Goal: Obtain resource: Obtain resource

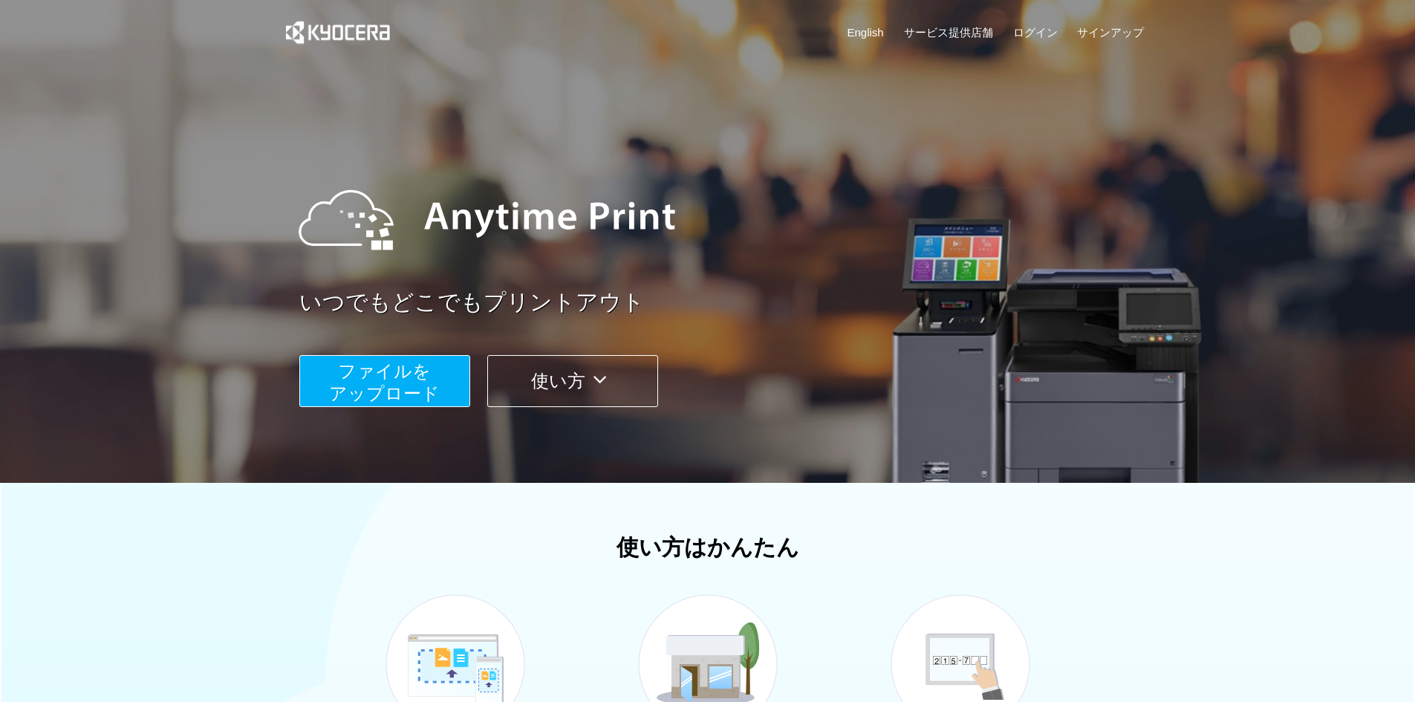
click at [394, 399] on span "ファイルを ​​アップロード" at bounding box center [384, 382] width 111 height 42
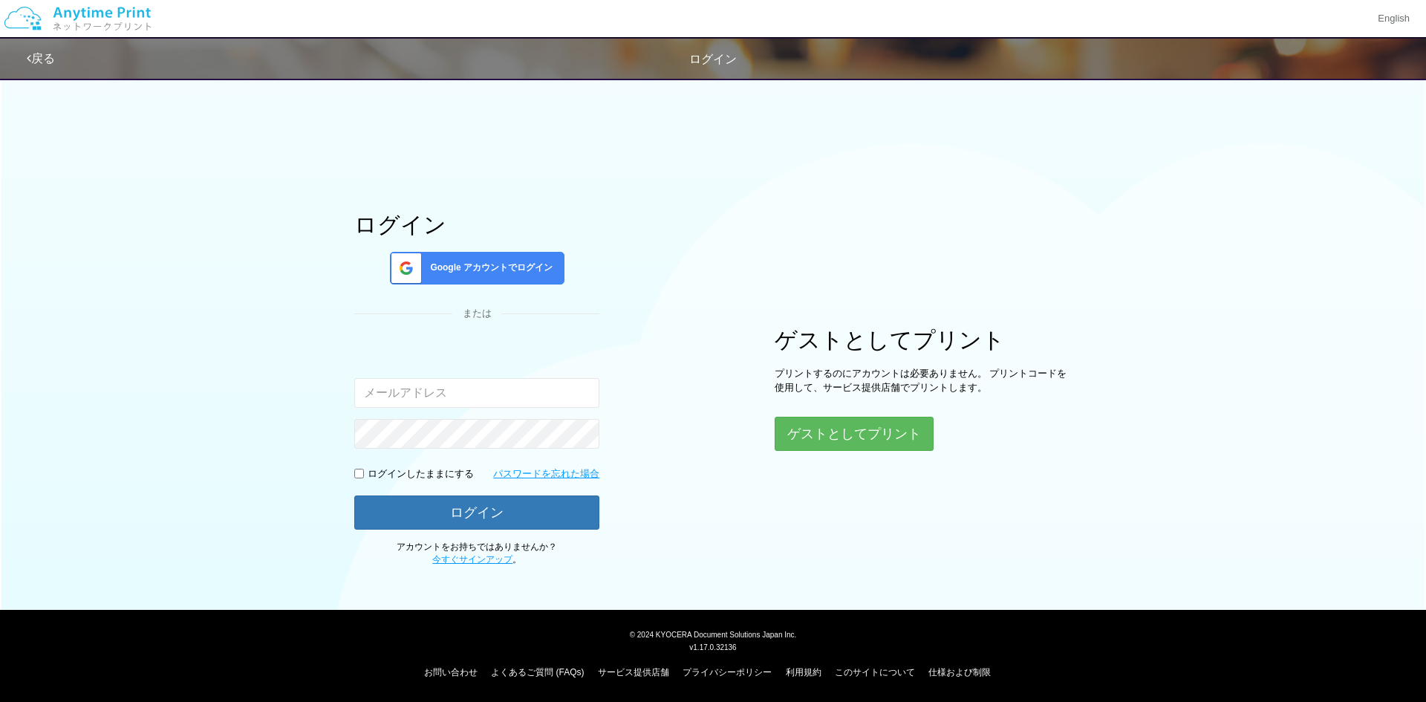
click at [397, 396] on input "email" at bounding box center [476, 393] width 245 height 30
click at [709, 426] on div "ログイン Google アカウントでログイン または 入力されたメールアドレスまたはパスワードが正しくありません。 ログインしたままにする パスワードを忘れた…" at bounding box center [712, 318] width 891 height 497
click at [810, 430] on button "ゲストとしてプリント" at bounding box center [853, 434] width 157 height 33
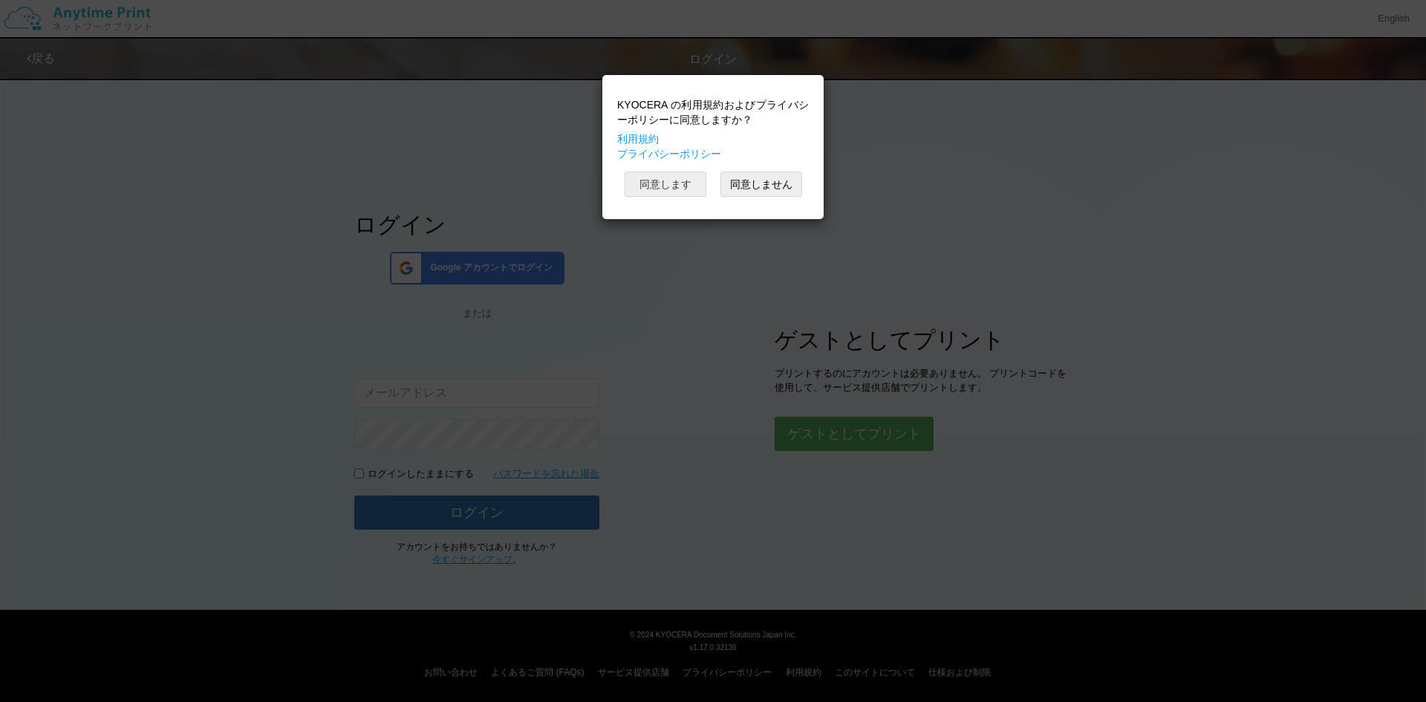
click at [694, 187] on button "同意します" at bounding box center [666, 184] width 82 height 25
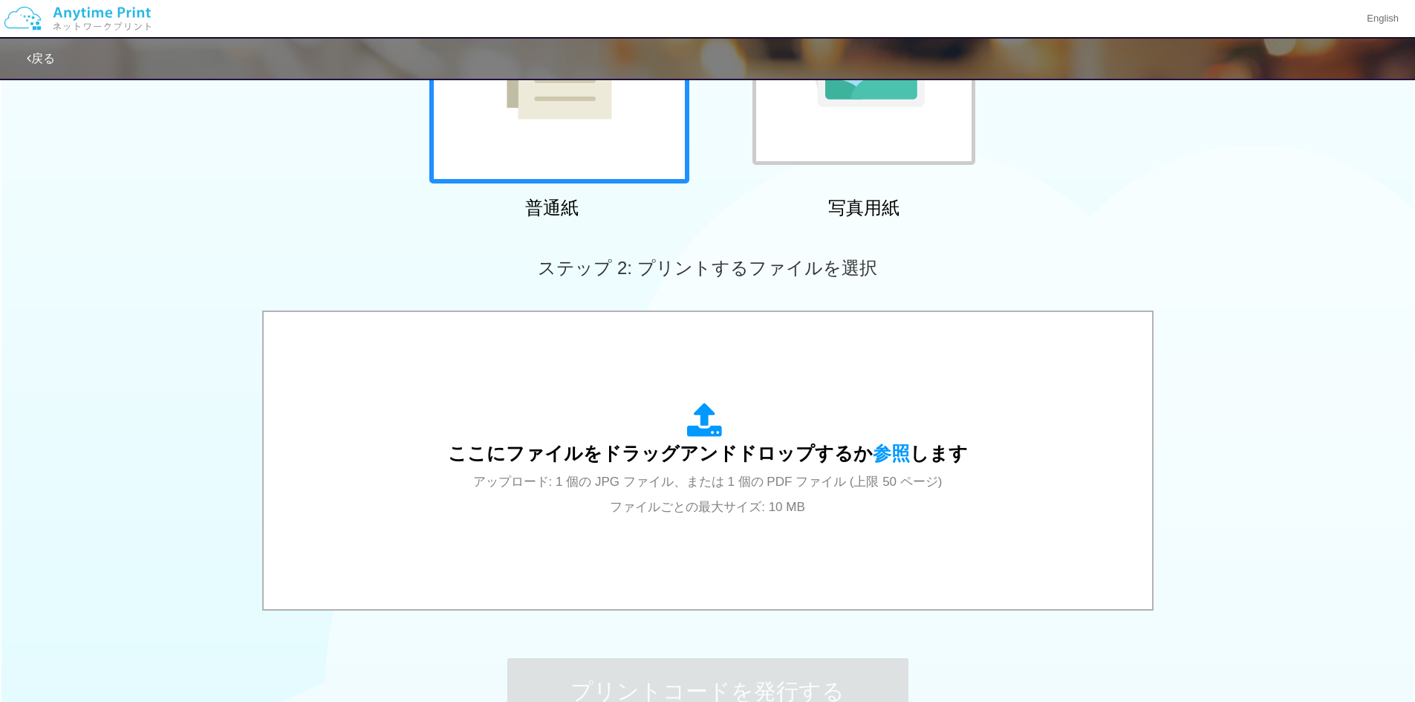
scroll to position [256, 0]
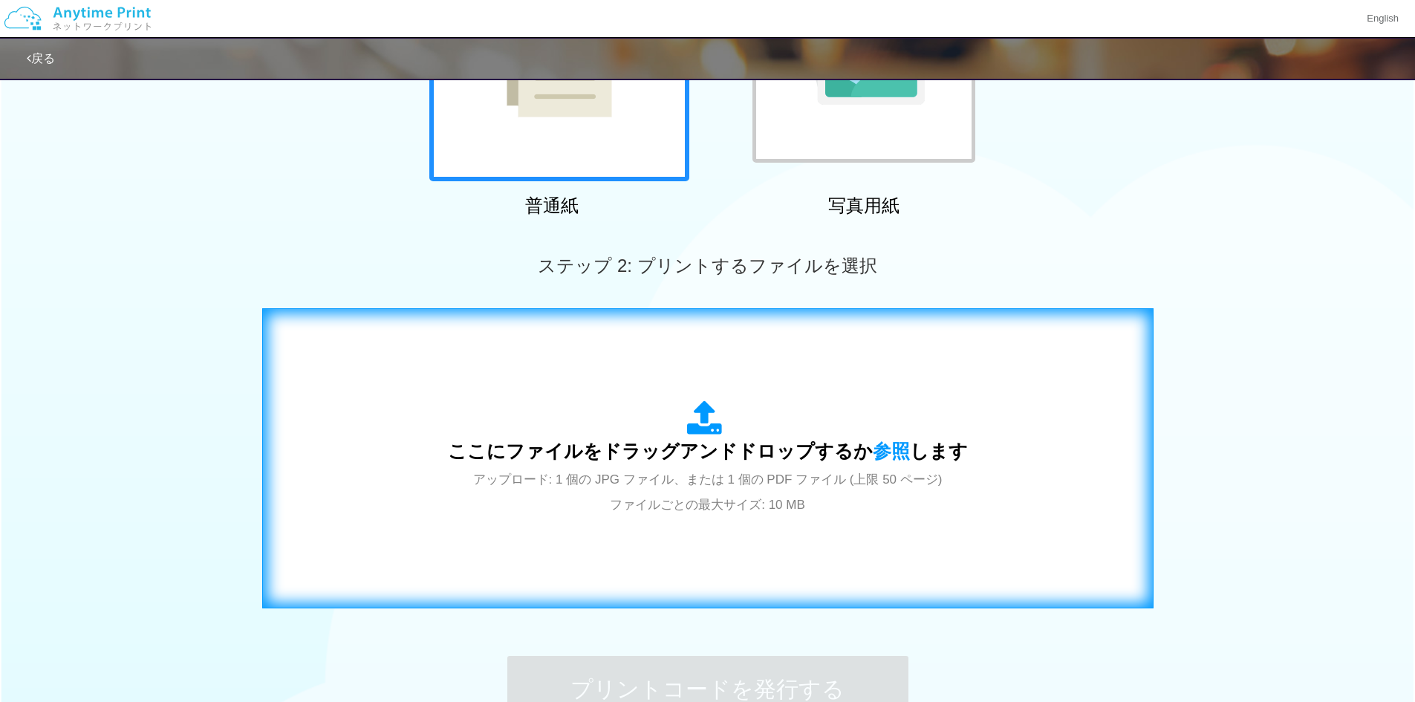
click at [693, 447] on span "ここにファイルをドラッグアンドドロップするか 参照 します" at bounding box center [708, 451] width 520 height 21
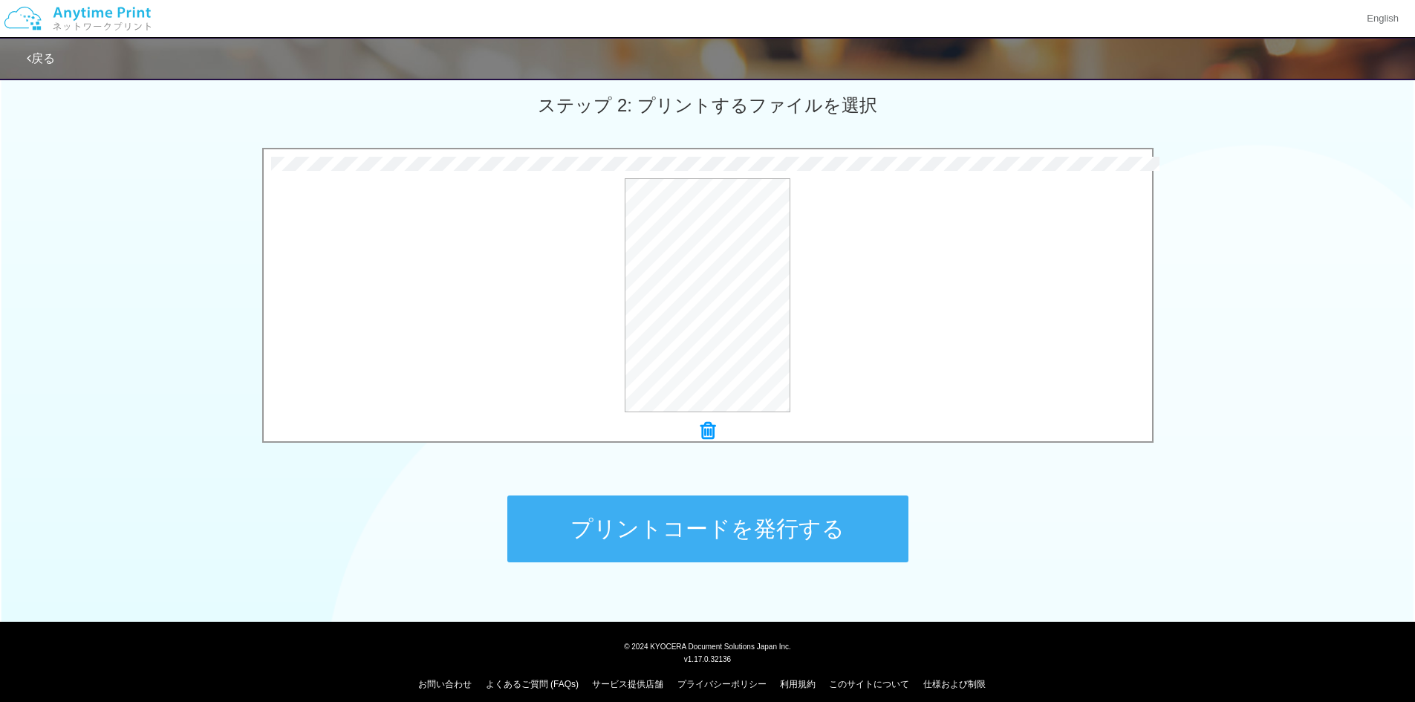
scroll to position [428, 0]
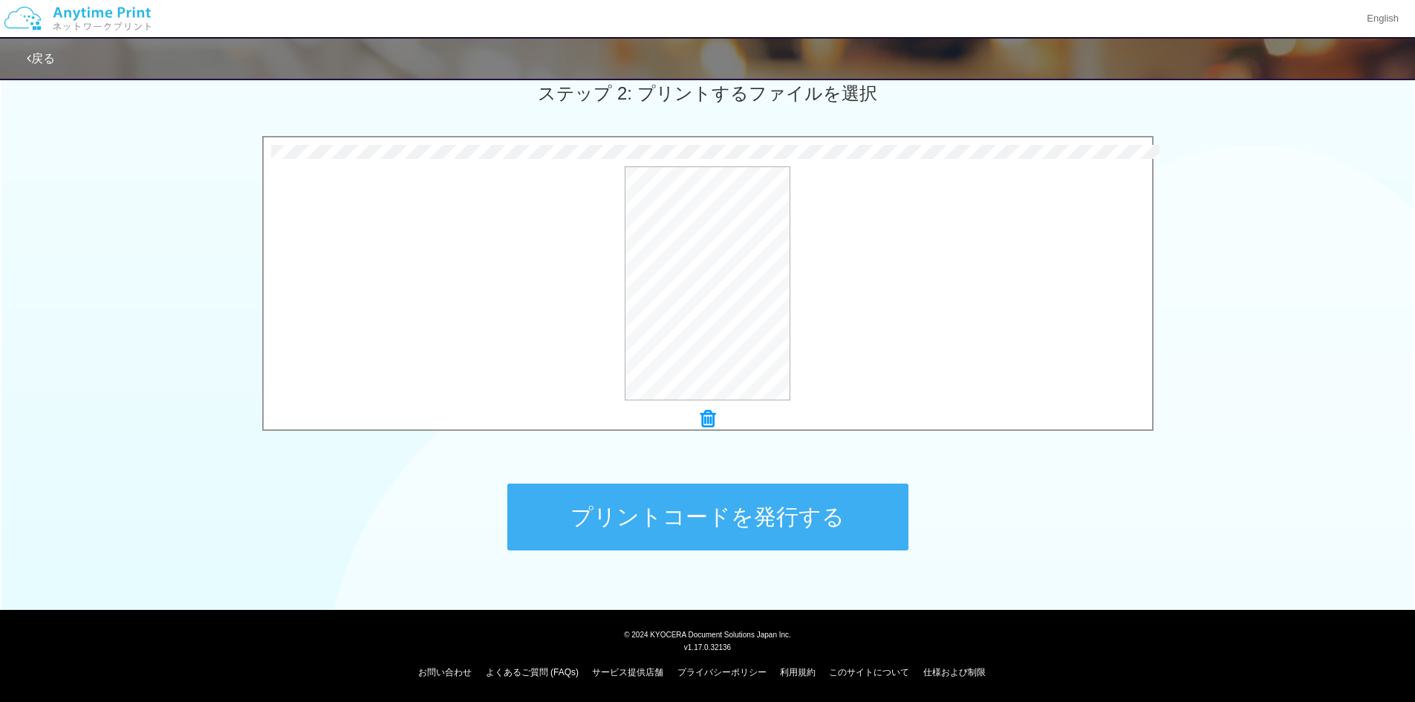
click at [711, 504] on button "プリントコードを発行する" at bounding box center [707, 517] width 401 height 67
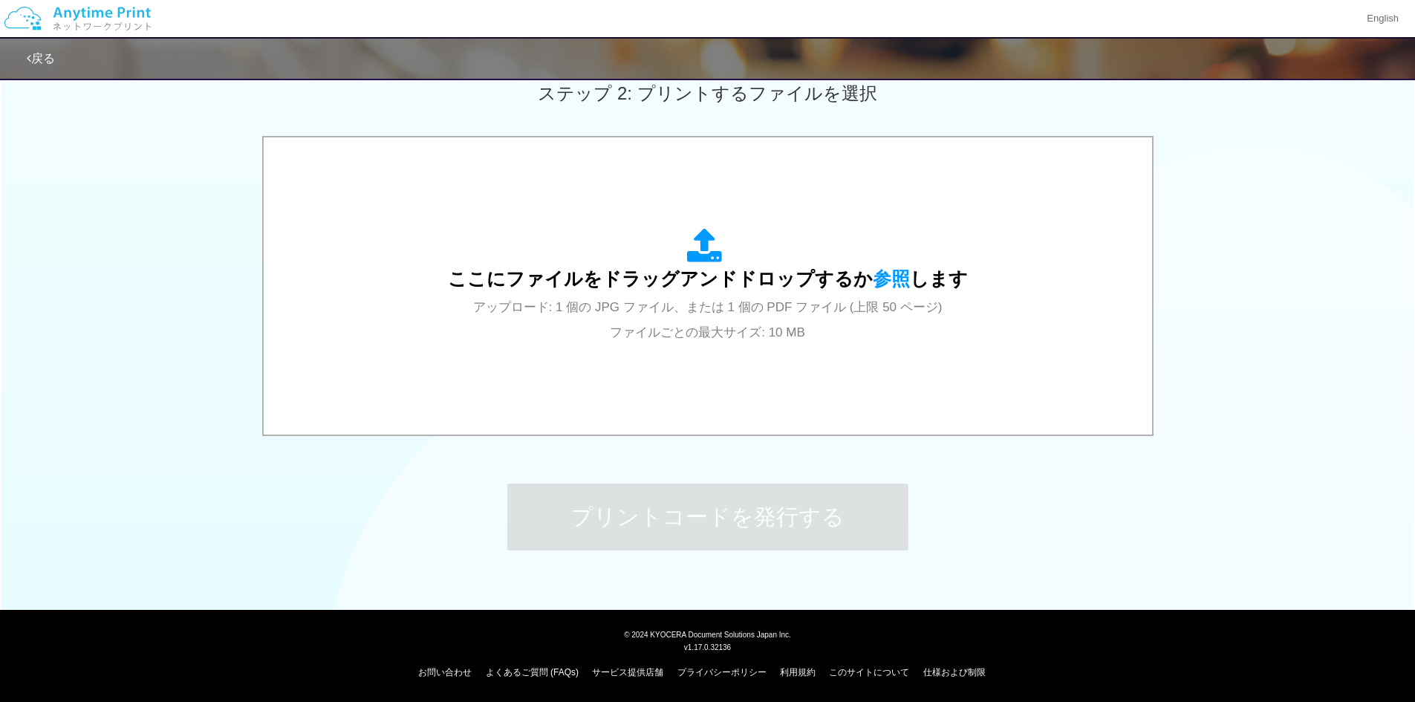
scroll to position [0, 0]
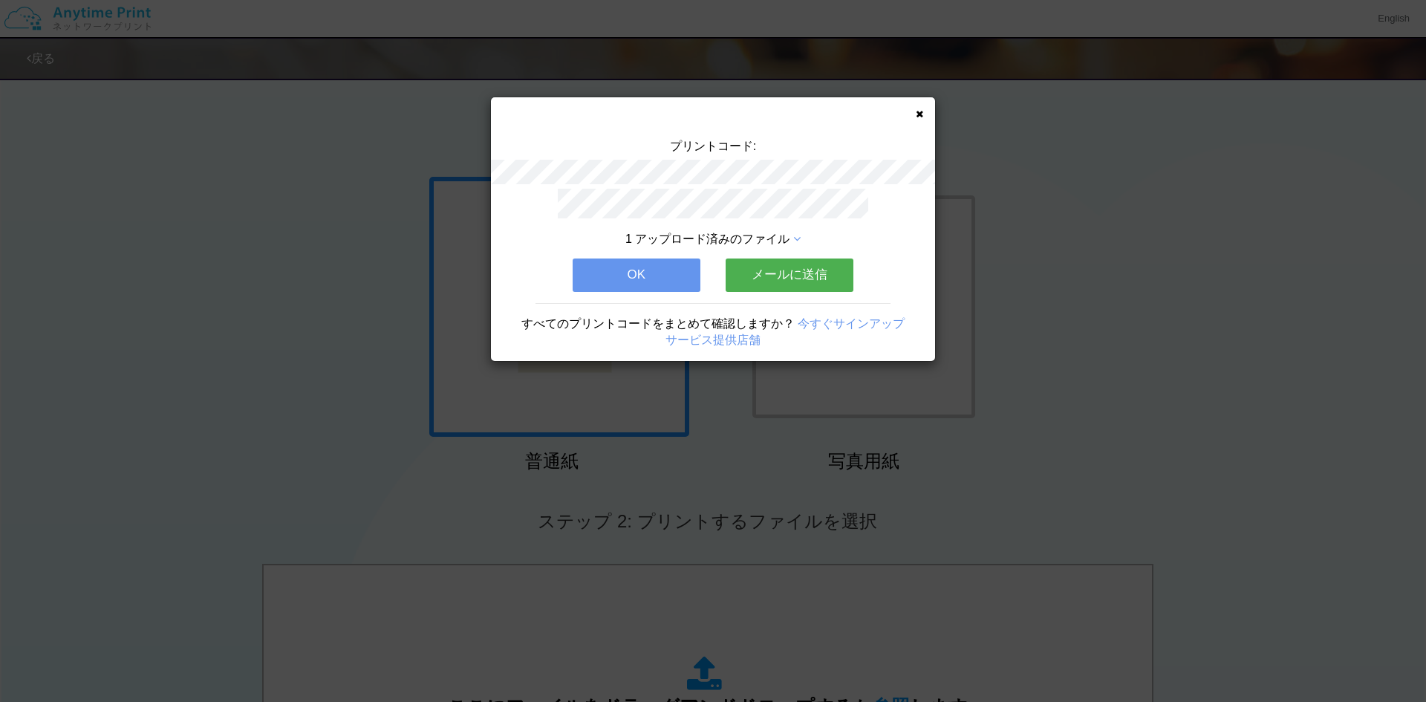
click at [761, 280] on button "メールに送信" at bounding box center [790, 275] width 128 height 33
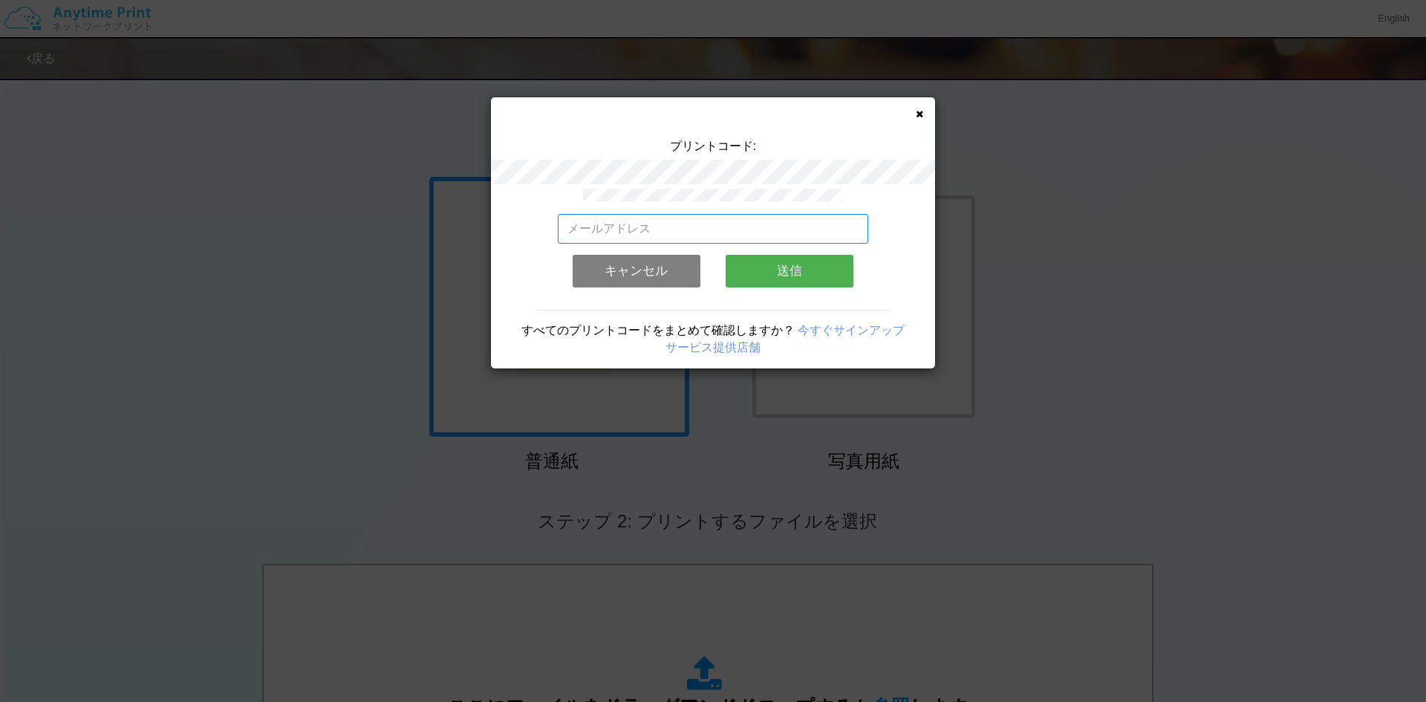
click at [672, 233] on input "email" at bounding box center [713, 229] width 311 height 30
type input "[EMAIL_ADDRESS][DOMAIN_NAME]"
click at [788, 268] on button "送信" at bounding box center [790, 271] width 128 height 33
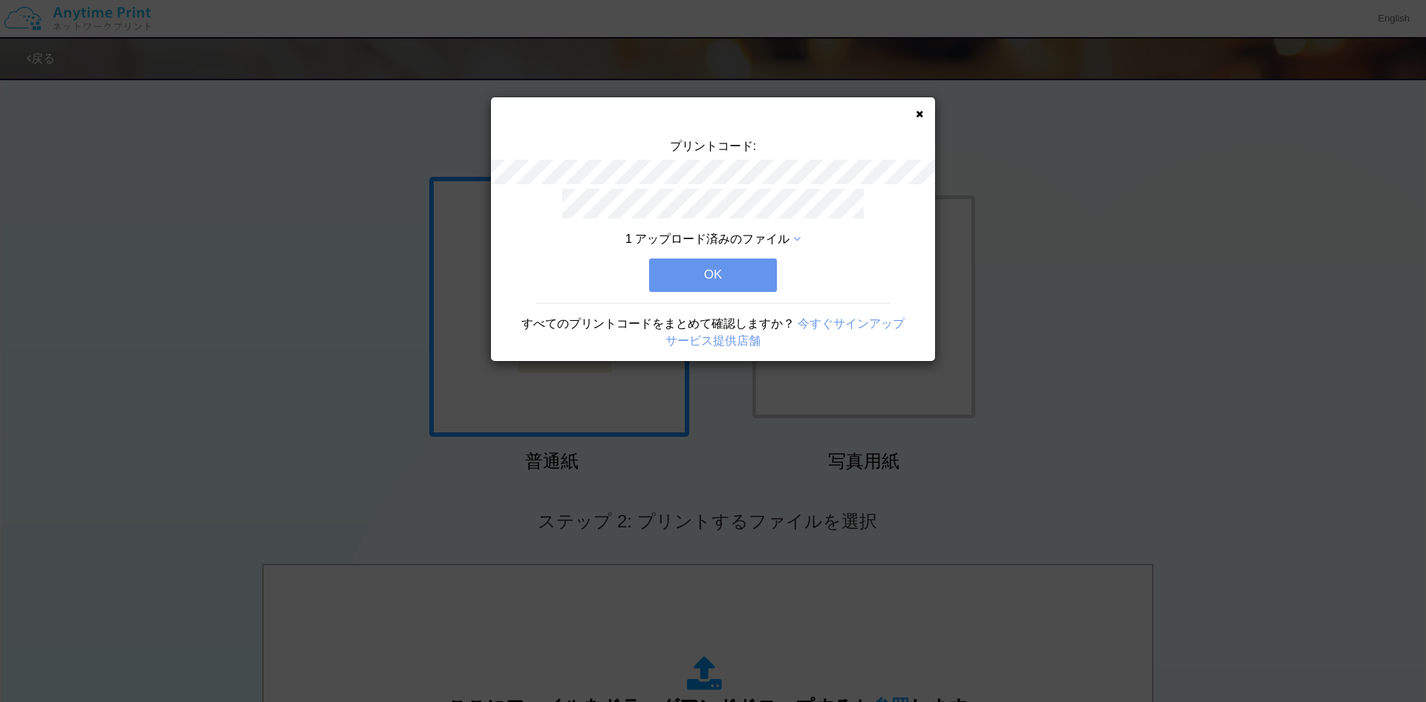
click at [756, 273] on button "OK" at bounding box center [713, 275] width 128 height 33
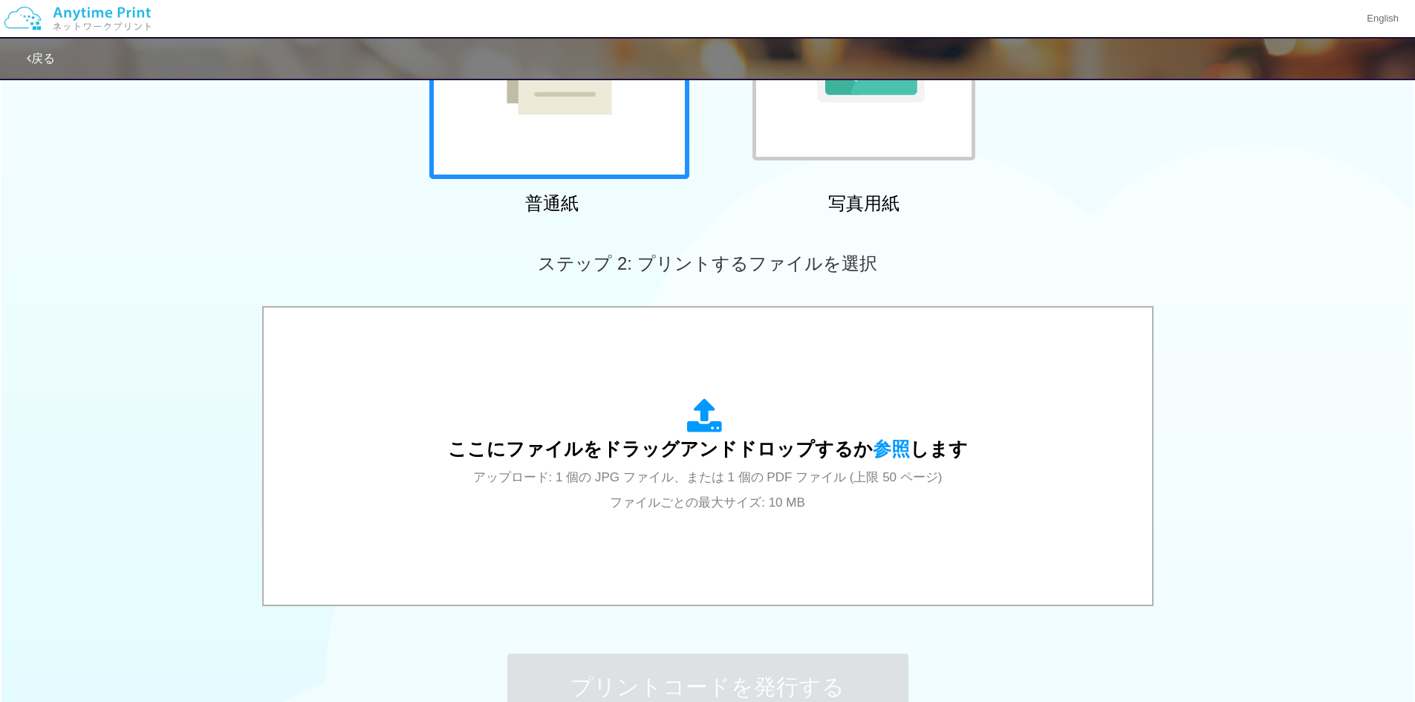
scroll to position [261, 0]
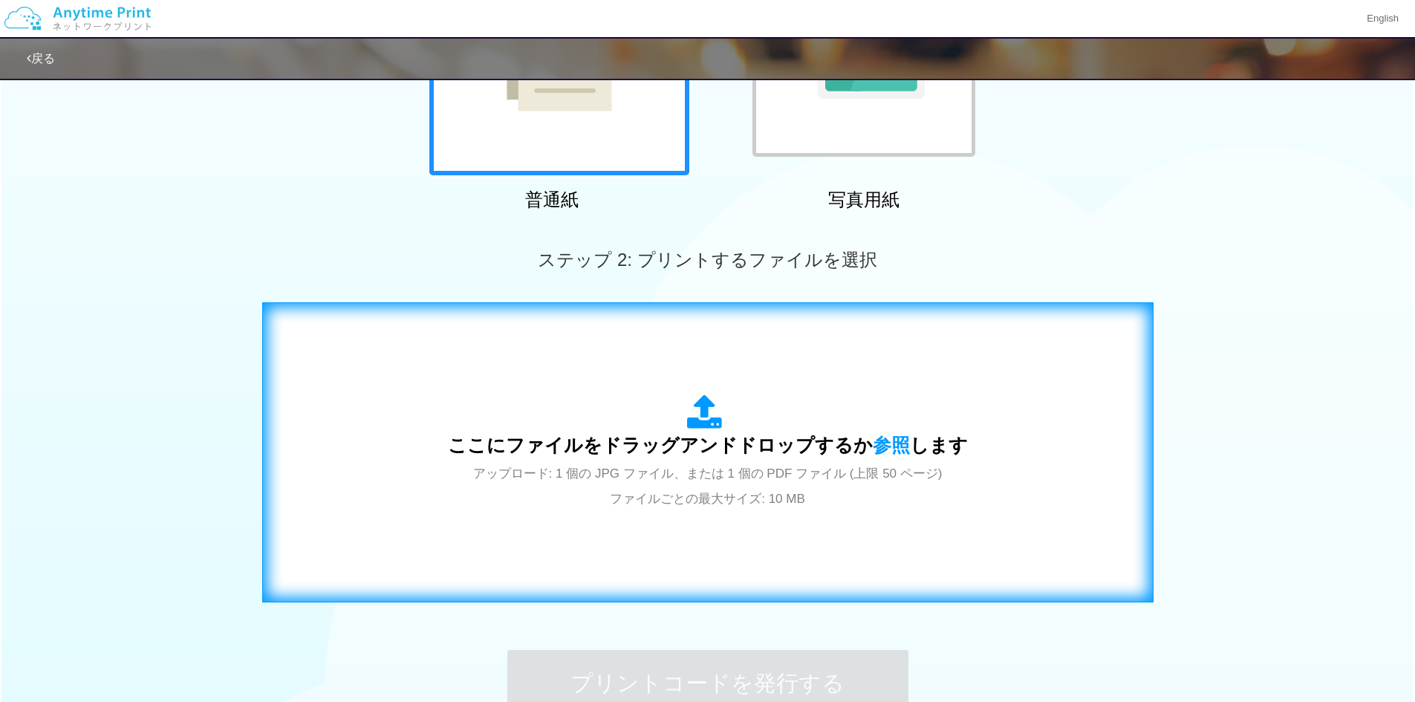
click at [698, 427] on icon at bounding box center [708, 412] width 42 height 37
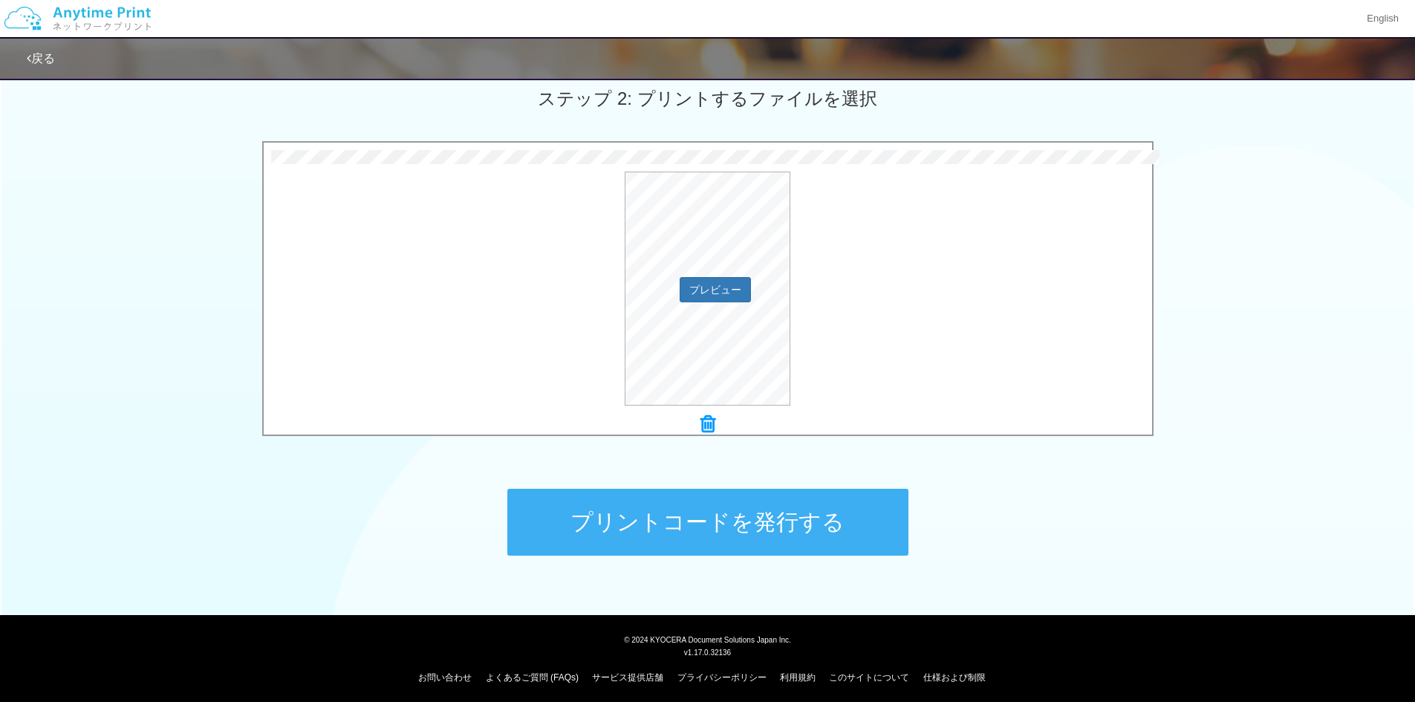
scroll to position [428, 0]
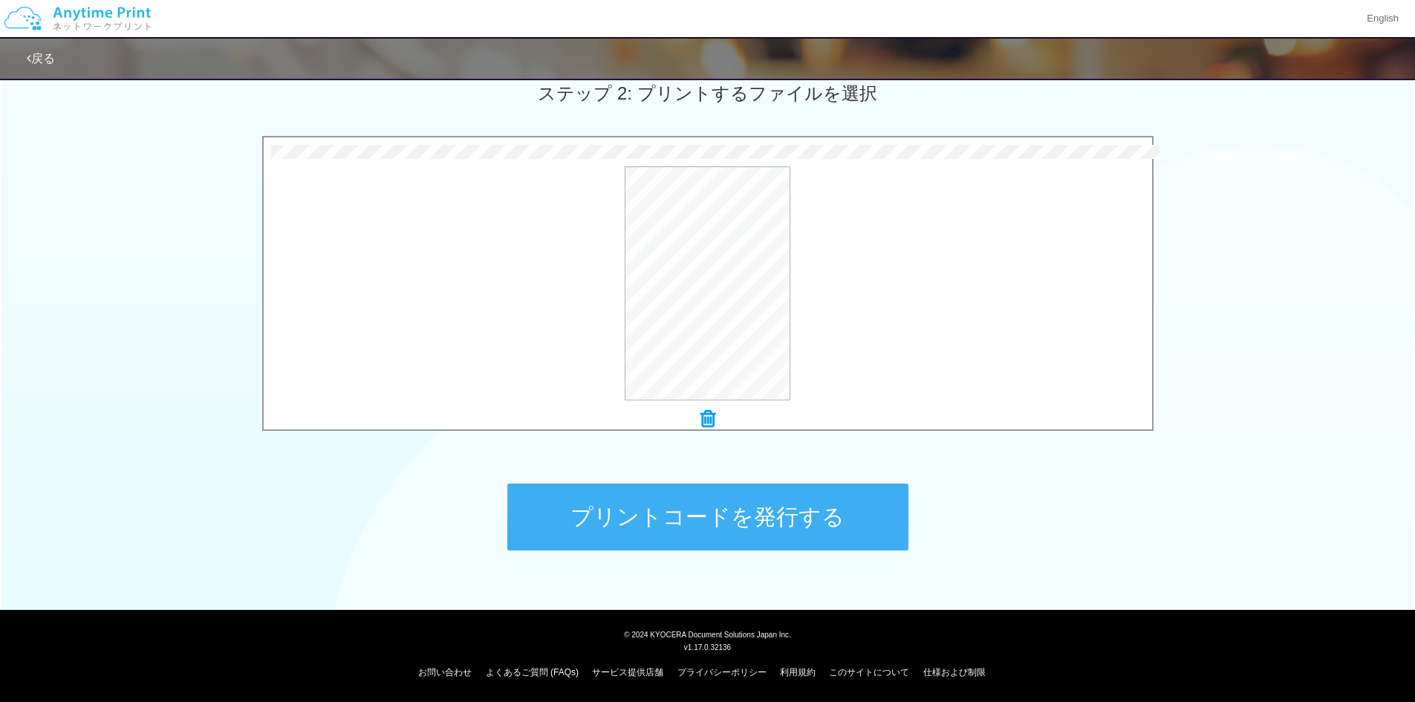
click at [775, 505] on button "プリントコードを発行する" at bounding box center [707, 517] width 401 height 67
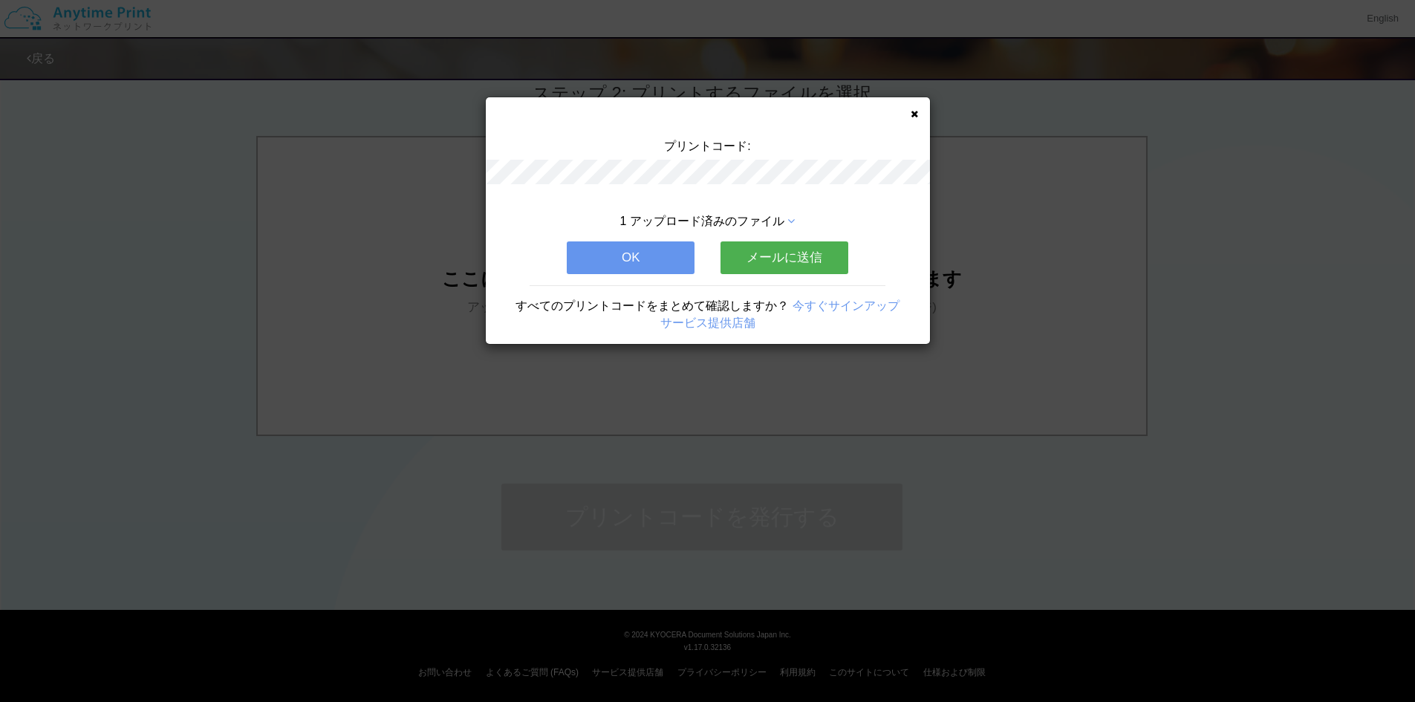
scroll to position [0, 0]
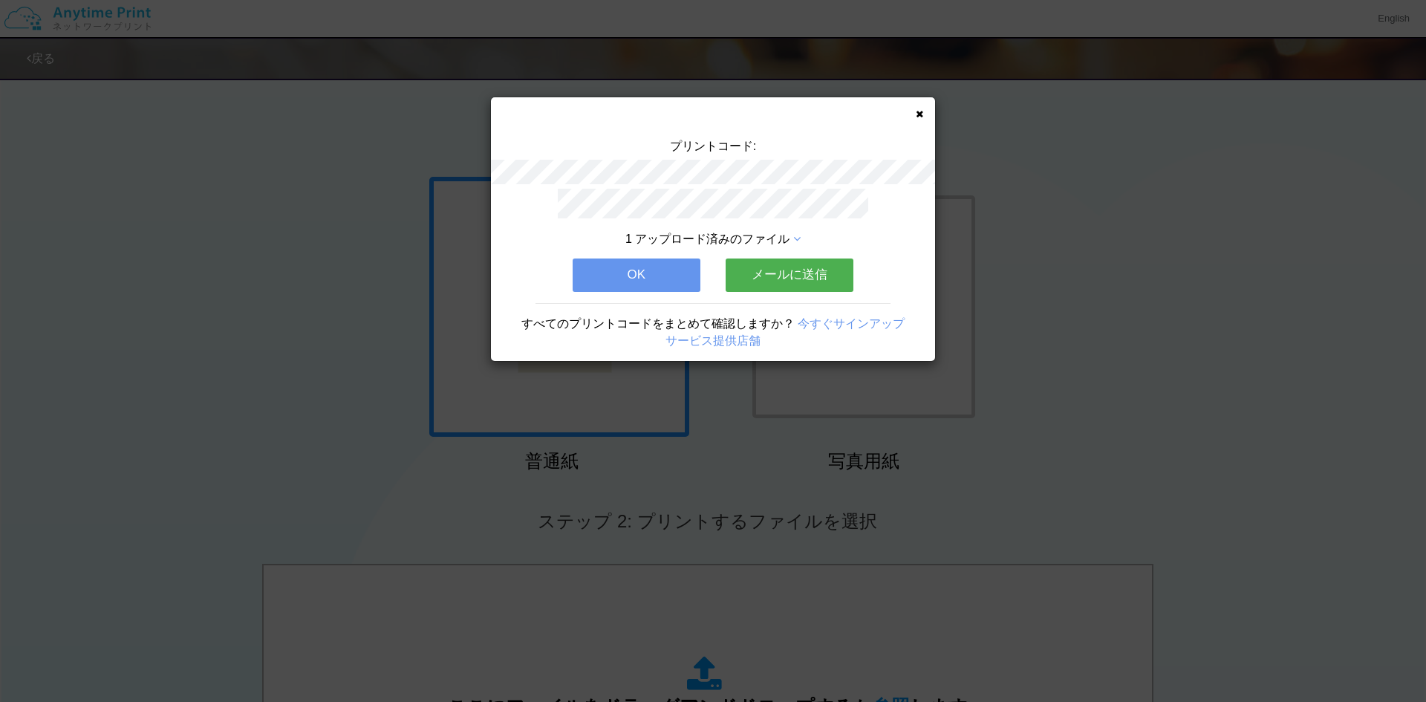
click at [764, 281] on button "メールに送信" at bounding box center [790, 275] width 128 height 33
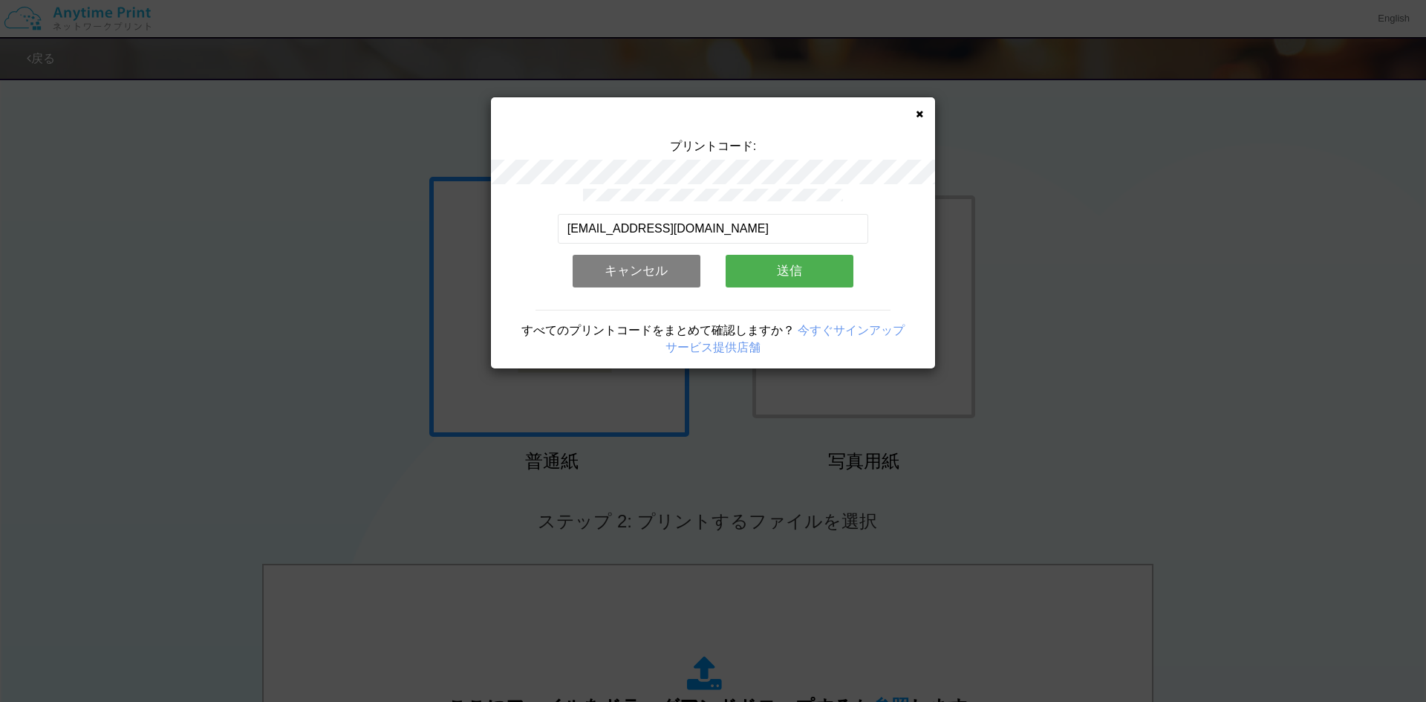
click at [773, 276] on button "送信" at bounding box center [790, 271] width 128 height 33
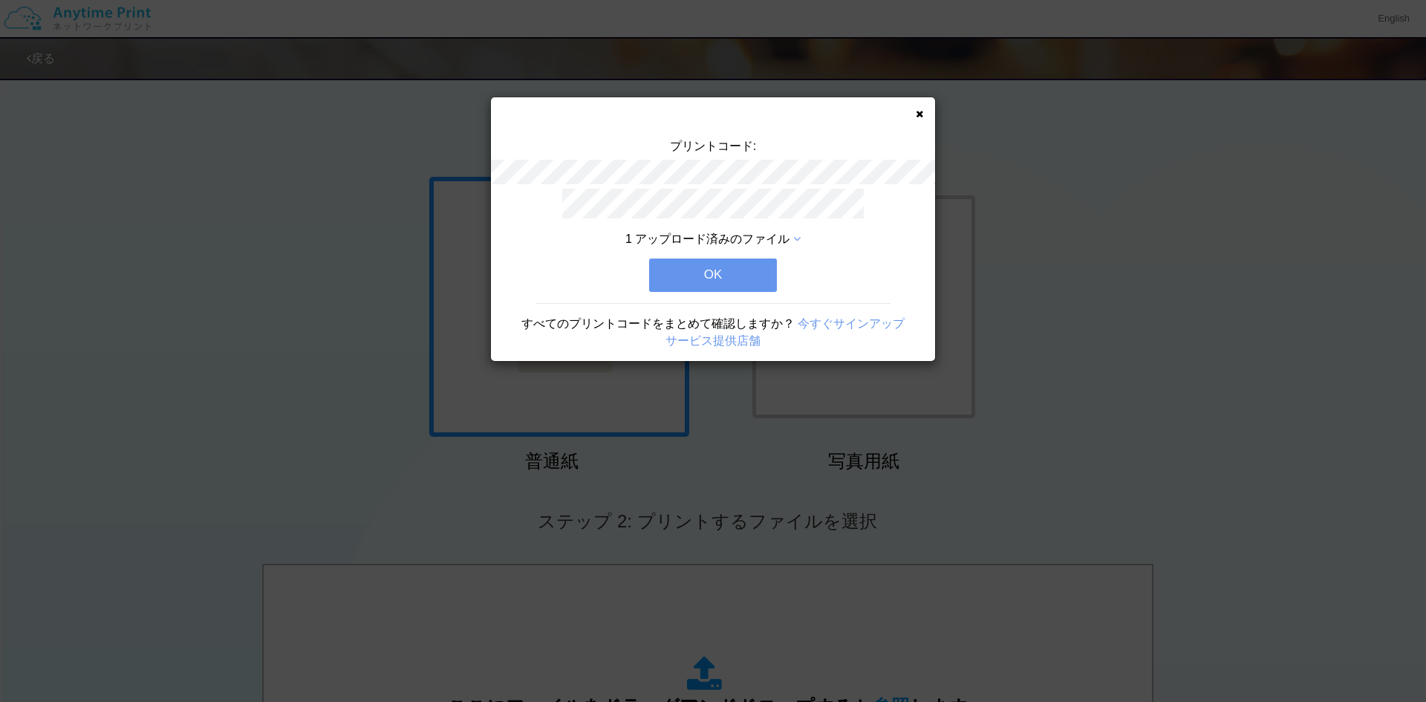
click at [530, 282] on div "1 アップロード済みのファイル OK すべてのプリントコードをまとめて確認しますか？ 今すぐサインアップ サービス提供店舗" at bounding box center [713, 275] width 444 height 173
click at [710, 273] on button "OK" at bounding box center [713, 275] width 128 height 33
